Goal: Information Seeking & Learning: Learn about a topic

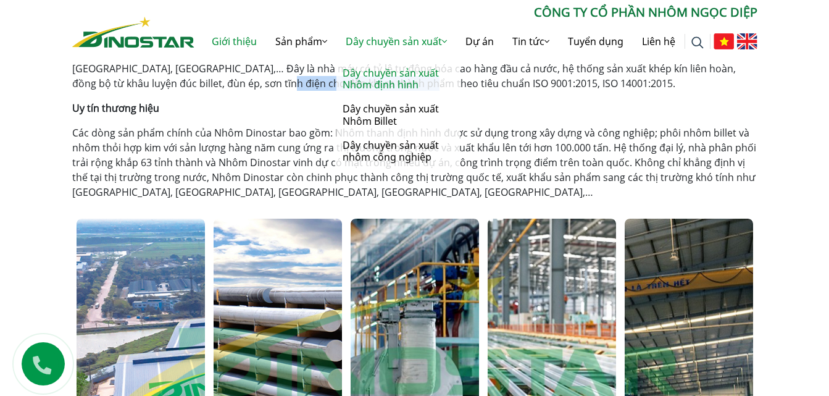
click at [390, 78] on link "Dây chuyền sản xuất Nhôm định hình" at bounding box center [397, 79] width 123 height 36
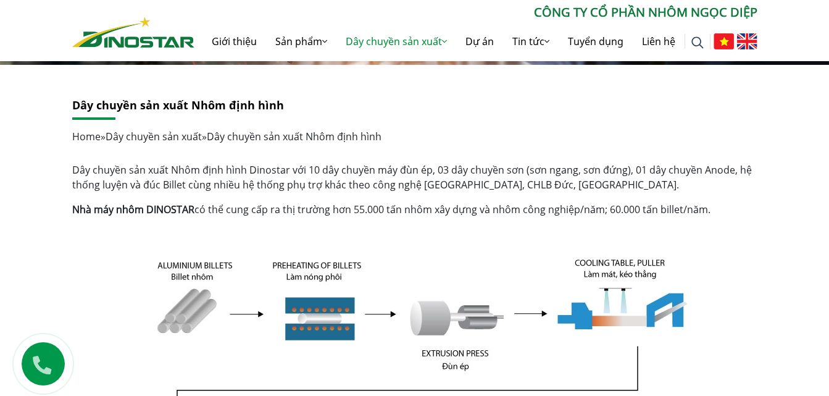
scroll to position [123, 0]
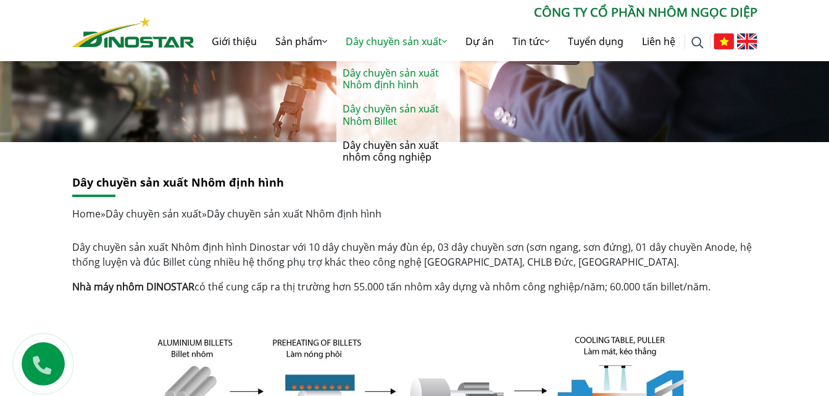
click at [373, 127] on link "Dây chuyền sản xuất Nhôm Billet" at bounding box center [397, 115] width 123 height 36
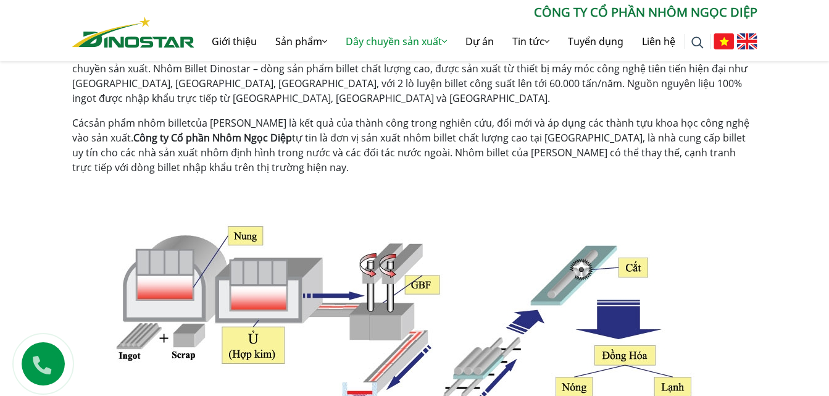
scroll to position [370, 0]
drag, startPoint x: 549, startPoint y: 80, endPoint x: 574, endPoint y: 81, distance: 24.7
click at [574, 81] on p "Nhà máy sản xuất nhôm Dinostar của Tập đoàn Ngọc Diệp là nhà máy được xây dựng …" at bounding box center [414, 76] width 685 height 59
copy p "ingot"
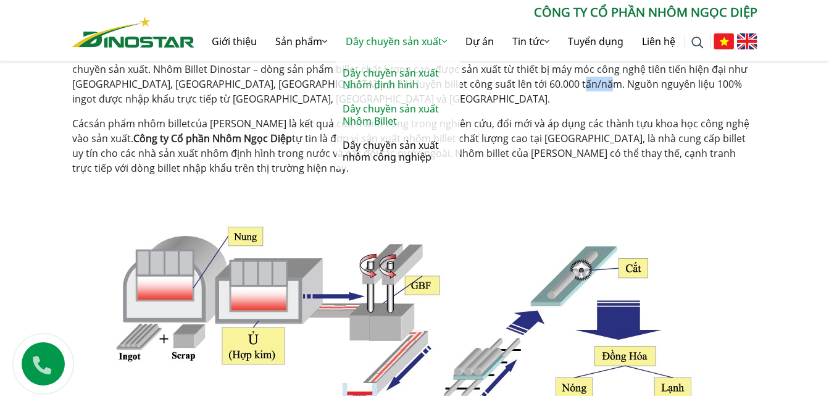
click at [379, 70] on link "Dây chuyền sản xuất Nhôm định hình" at bounding box center [397, 79] width 123 height 36
